Goal: Task Accomplishment & Management: Complete application form

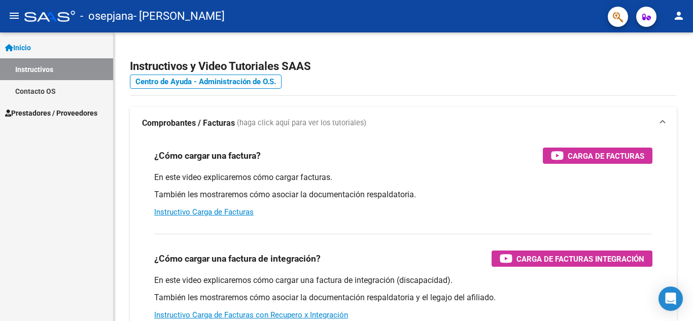
click at [84, 112] on span "Prestadores / Proveedores" at bounding box center [51, 113] width 92 height 11
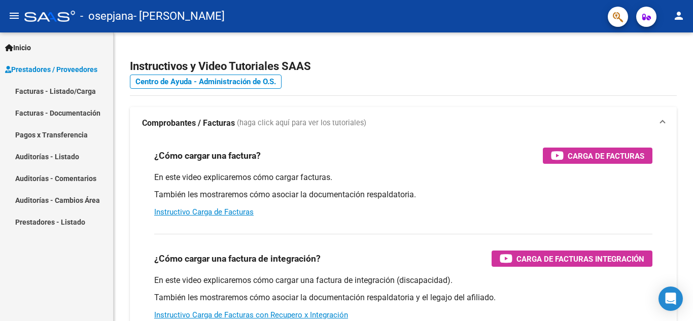
click at [83, 94] on link "Facturas - Listado/Carga" at bounding box center [56, 91] width 113 height 22
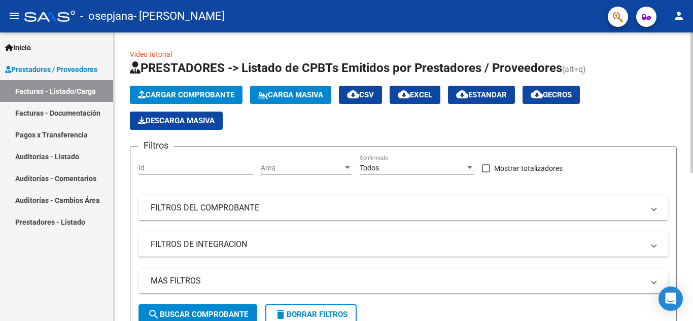
click at [214, 97] on span "Cargar Comprobante" at bounding box center [186, 94] width 96 height 9
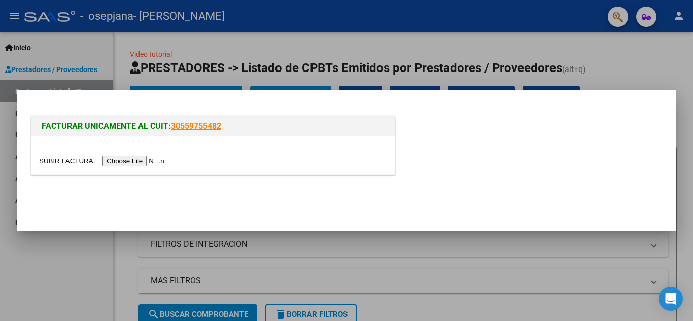
click at [139, 166] on input "file" at bounding box center [103, 161] width 128 height 11
click at [456, 46] on div at bounding box center [346, 160] width 693 height 321
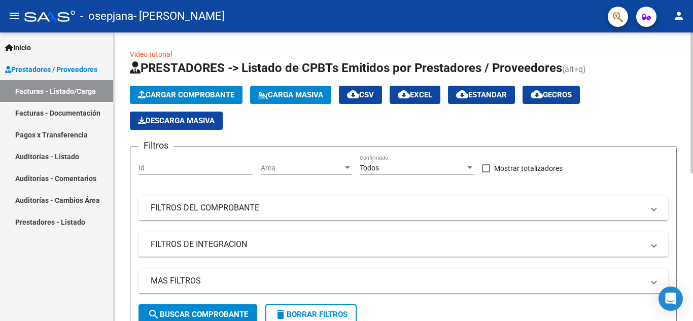
click at [184, 97] on span "Cargar Comprobante" at bounding box center [186, 94] width 96 height 9
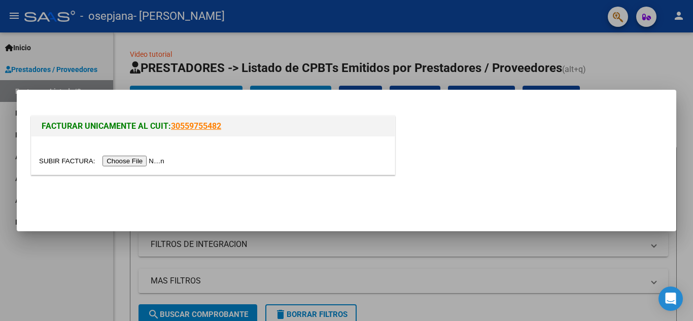
click at [155, 160] on input "file" at bounding box center [103, 161] width 128 height 11
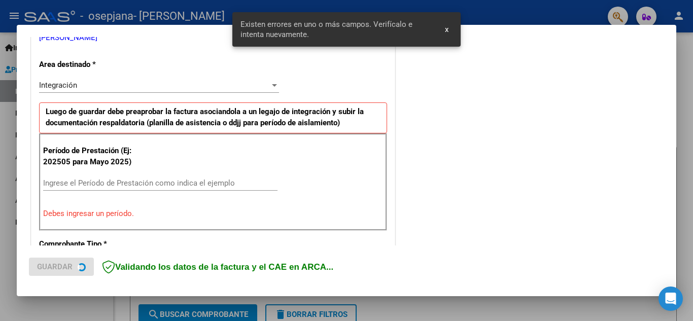
scroll to position [230, 0]
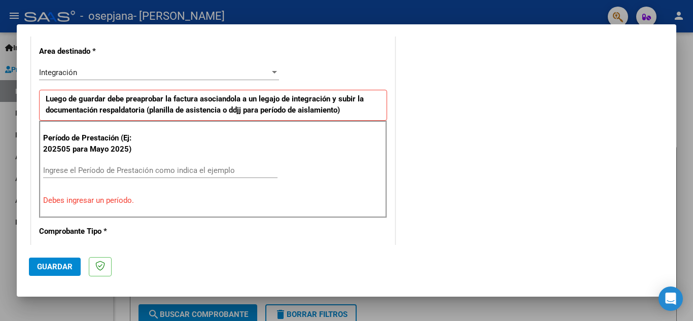
click at [181, 167] on input "Ingrese el Período de Prestación como indica el ejemplo" at bounding box center [160, 170] width 234 height 9
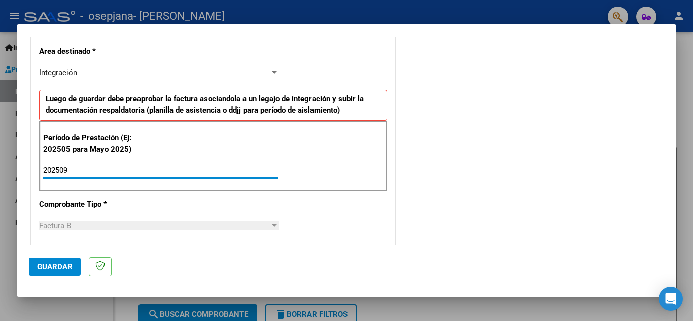
type input "202509"
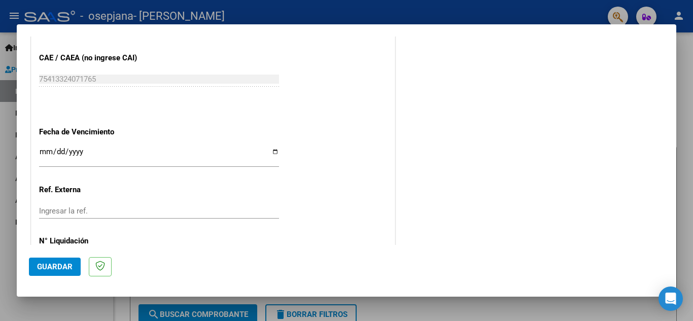
scroll to position [684, 0]
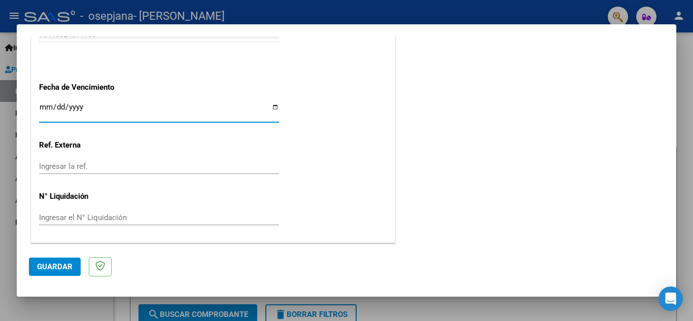
click at [46, 104] on input "Ingresar la fecha" at bounding box center [159, 111] width 240 height 16
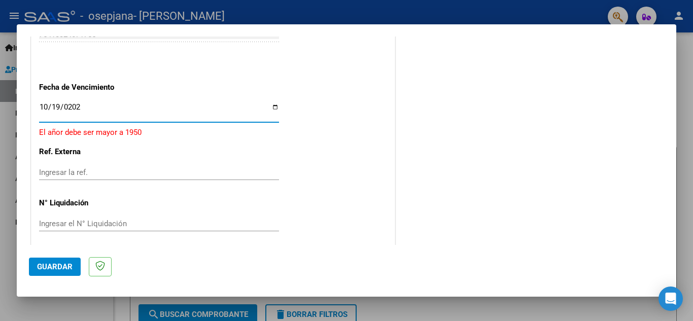
type input "[DATE]"
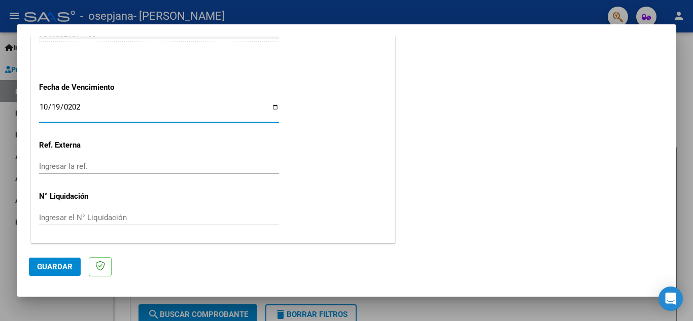
click at [49, 269] on span "Guardar" at bounding box center [54, 266] width 35 height 9
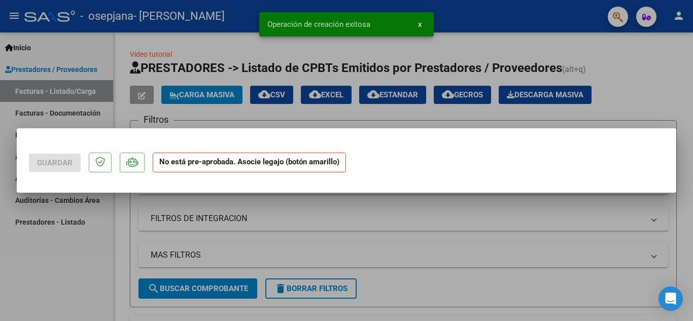
scroll to position [0, 0]
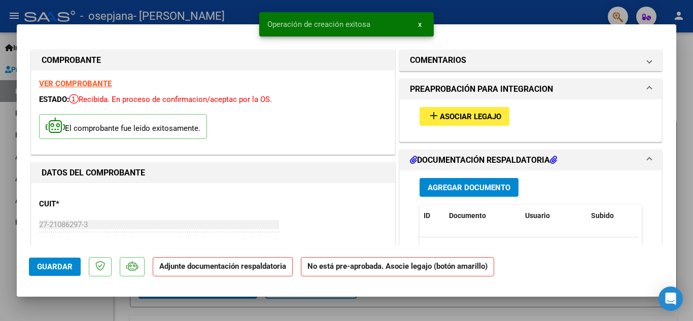
click at [427, 126] on div "add Asociar Legajo" at bounding box center [530, 116] width 237 height 34
click at [430, 119] on mat-icon "add" at bounding box center [434, 116] width 12 height 12
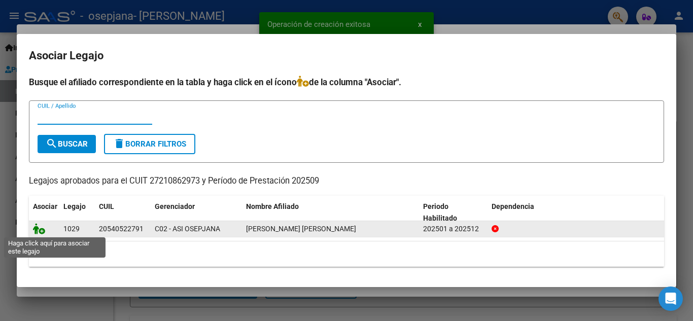
click at [37, 228] on icon at bounding box center [39, 228] width 12 height 11
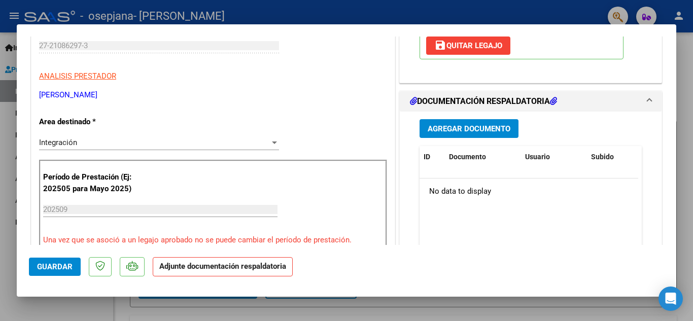
scroll to position [182, 0]
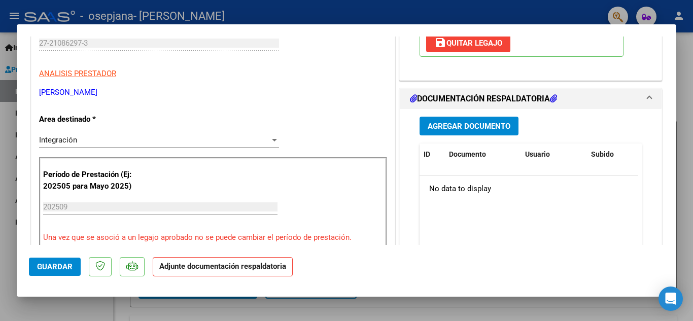
click at [499, 123] on span "Agregar Documento" at bounding box center [469, 126] width 83 height 9
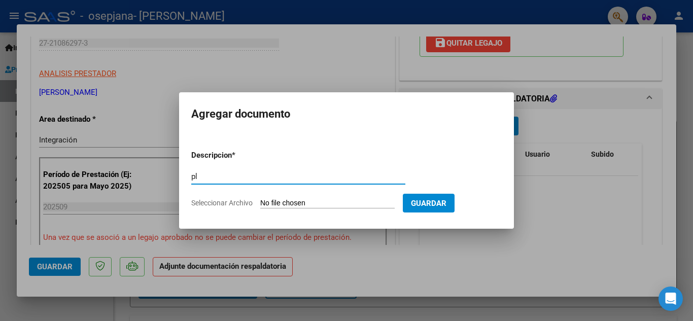
type input "p"
type input "PLANILLA DE ASISTENCIAS SEPTIEMBRE [PERSON_NAME]"
click at [328, 207] on input "Seleccionar Archivo" at bounding box center [327, 204] width 134 height 10
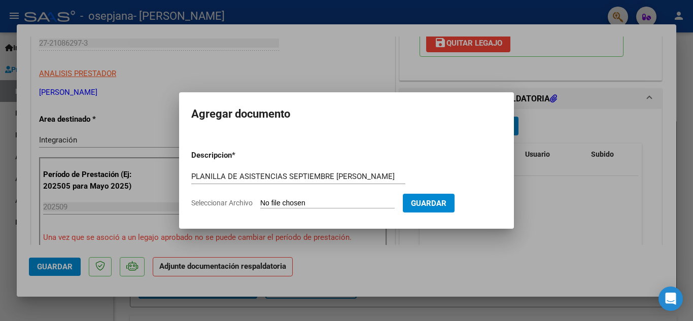
type input "C:\fakepath\ASISTENCIAS SAIE [DATE] [PERSON_NAME].pdf"
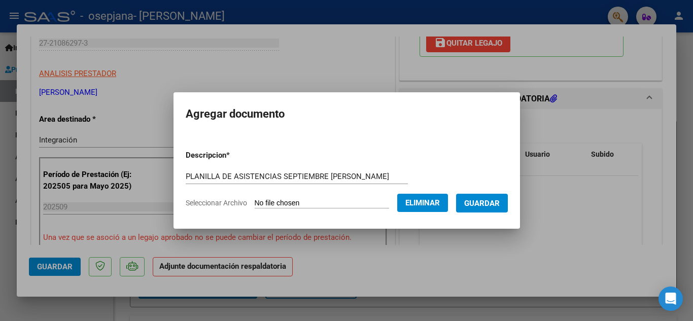
click at [490, 200] on span "Guardar" at bounding box center [481, 203] width 35 height 9
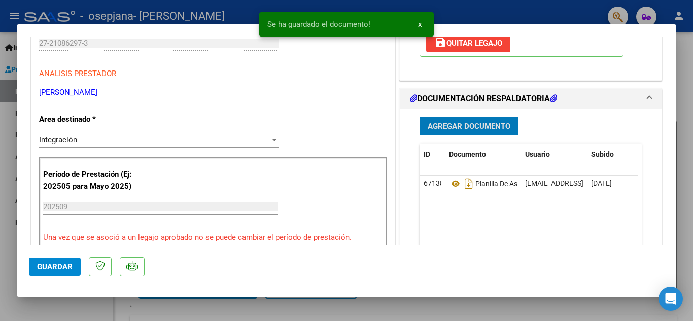
click at [70, 269] on span "Guardar" at bounding box center [54, 266] width 35 height 9
click at [5, 222] on div at bounding box center [346, 160] width 693 height 321
type input "$ 0,00"
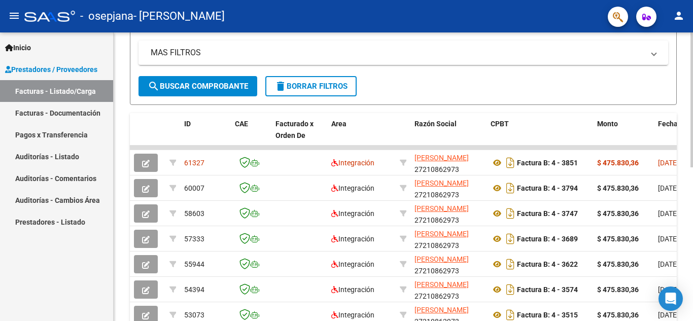
scroll to position [232, 0]
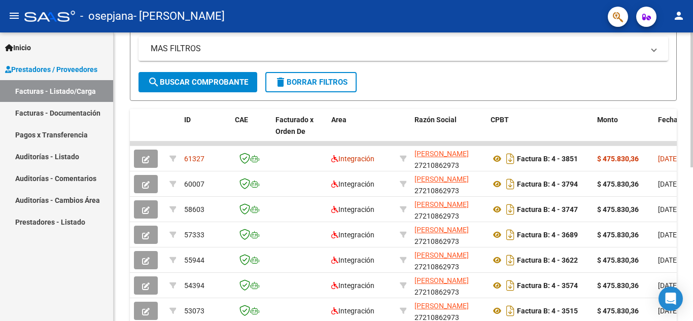
click at [689, 166] on div "Video tutorial PRESTADORES -> Listado de CPBTs Emitidos por Prestadores / Prove…" at bounding box center [405, 105] width 582 height 610
